Goal: Task Accomplishment & Management: Manage account settings

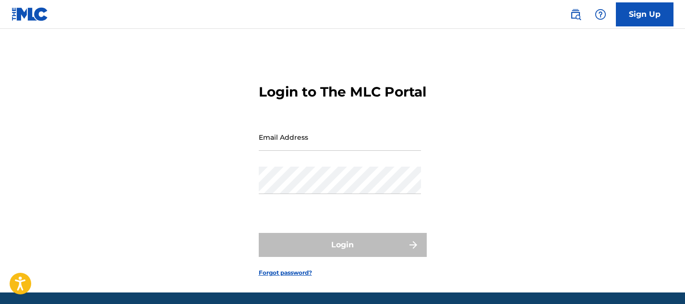
scroll to position [28, 0]
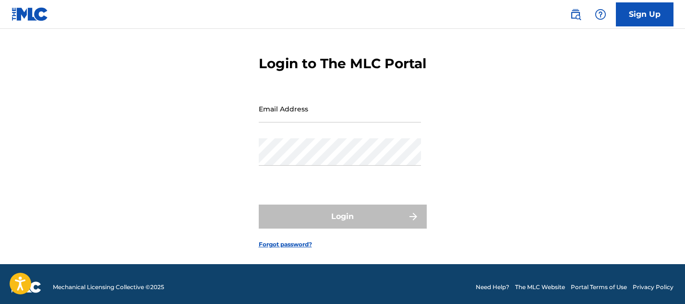
click at [303, 122] on input "Email Address" at bounding box center [340, 108] width 162 height 27
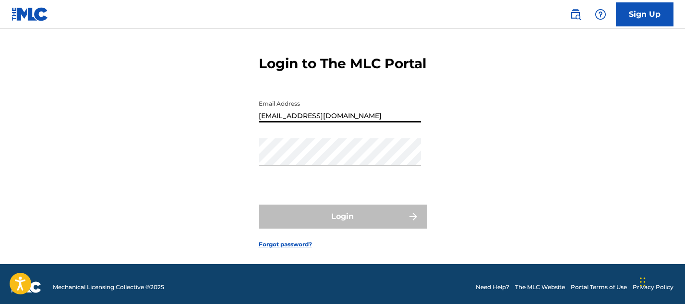
type input "[EMAIL_ADDRESS][DOMAIN_NAME]"
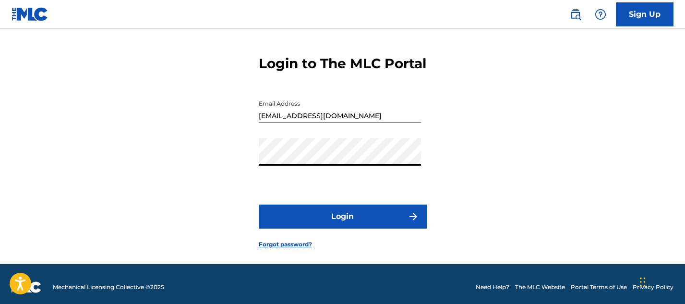
click at [259, 205] on button "Login" at bounding box center [343, 217] width 168 height 24
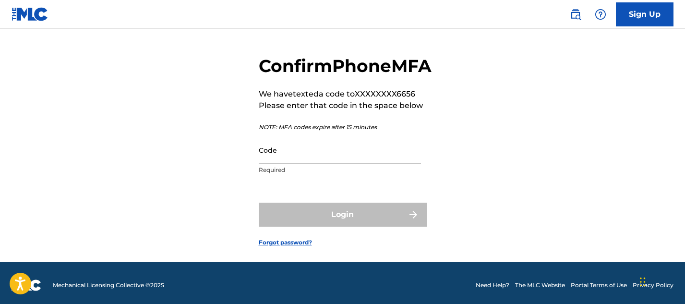
click at [295, 164] on input "Code" at bounding box center [340, 149] width 162 height 27
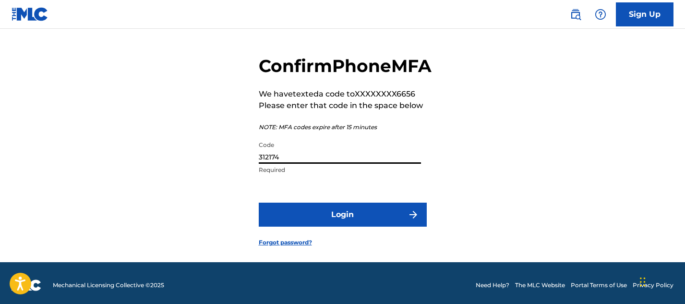
type input "312174"
click at [325, 227] on button "Login" at bounding box center [343, 215] width 168 height 24
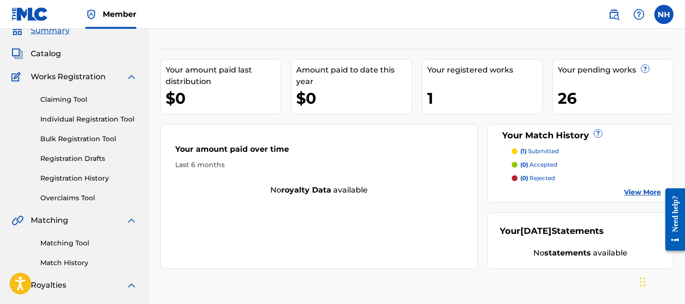
scroll to position [42, 0]
click at [539, 150] on p "(1) submitted" at bounding box center [540, 151] width 38 height 9
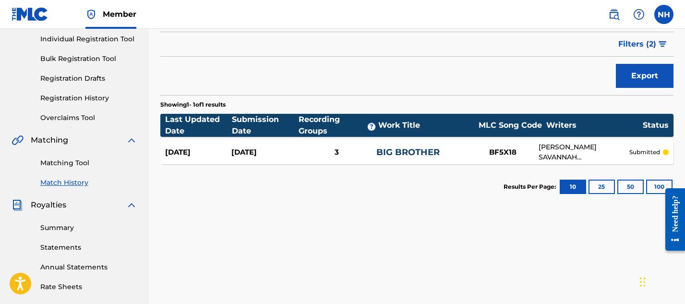
scroll to position [123, 0]
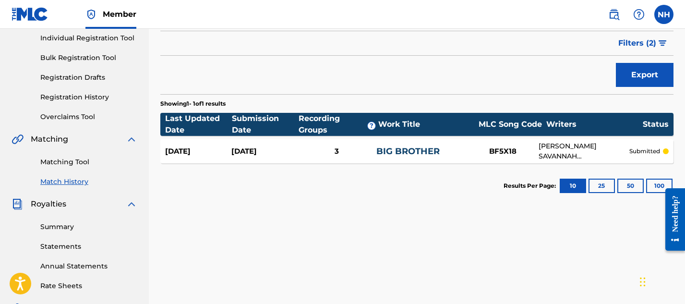
click at [80, 161] on link "Matching Tool" at bounding box center [88, 162] width 97 height 10
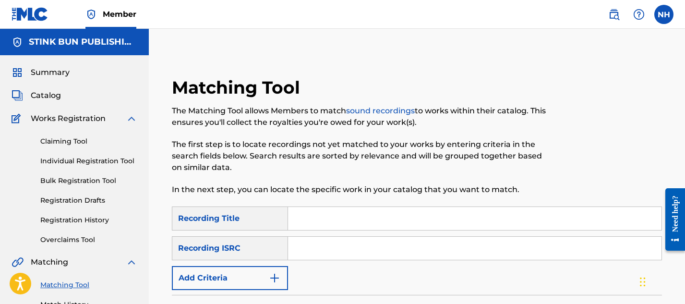
click at [331, 217] on input "Search Form" at bounding box center [475, 218] width 374 height 23
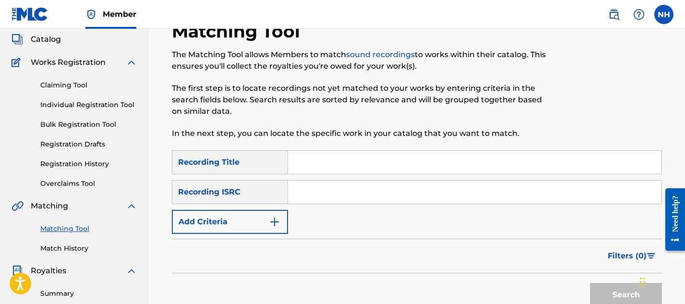
scroll to position [55, 0]
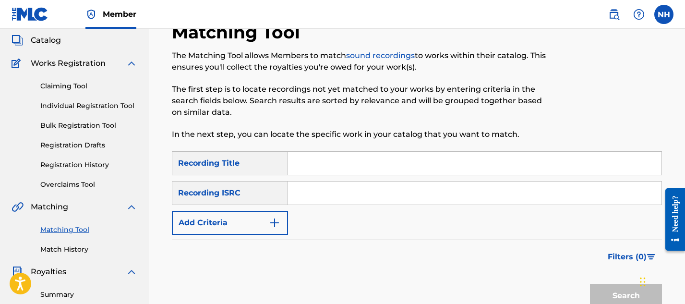
click at [86, 153] on div "Claiming Tool Individual Registration Tool Bulk Registration Tool Registration …" at bounding box center [75, 129] width 126 height 121
click at [88, 166] on link "Registration History" at bounding box center [88, 165] width 97 height 10
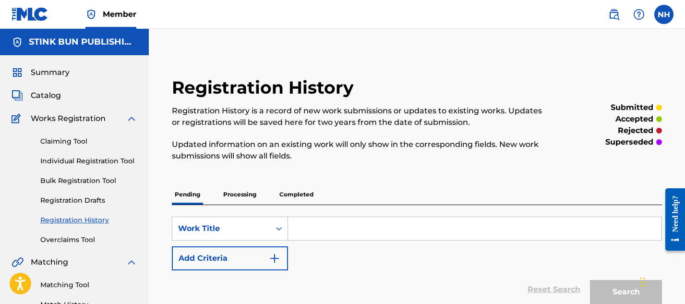
click at [86, 199] on link "Registration Drafts" at bounding box center [88, 201] width 97 height 10
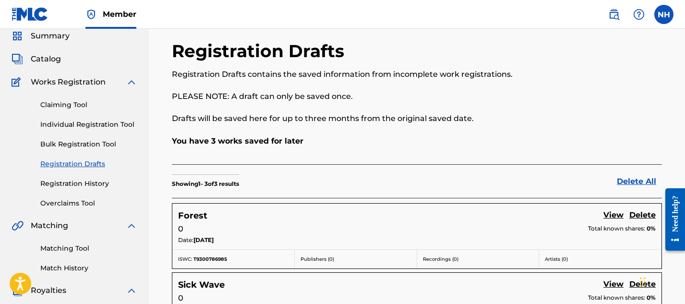
scroll to position [37, 0]
